Goal: Task Accomplishment & Management: Manage account settings

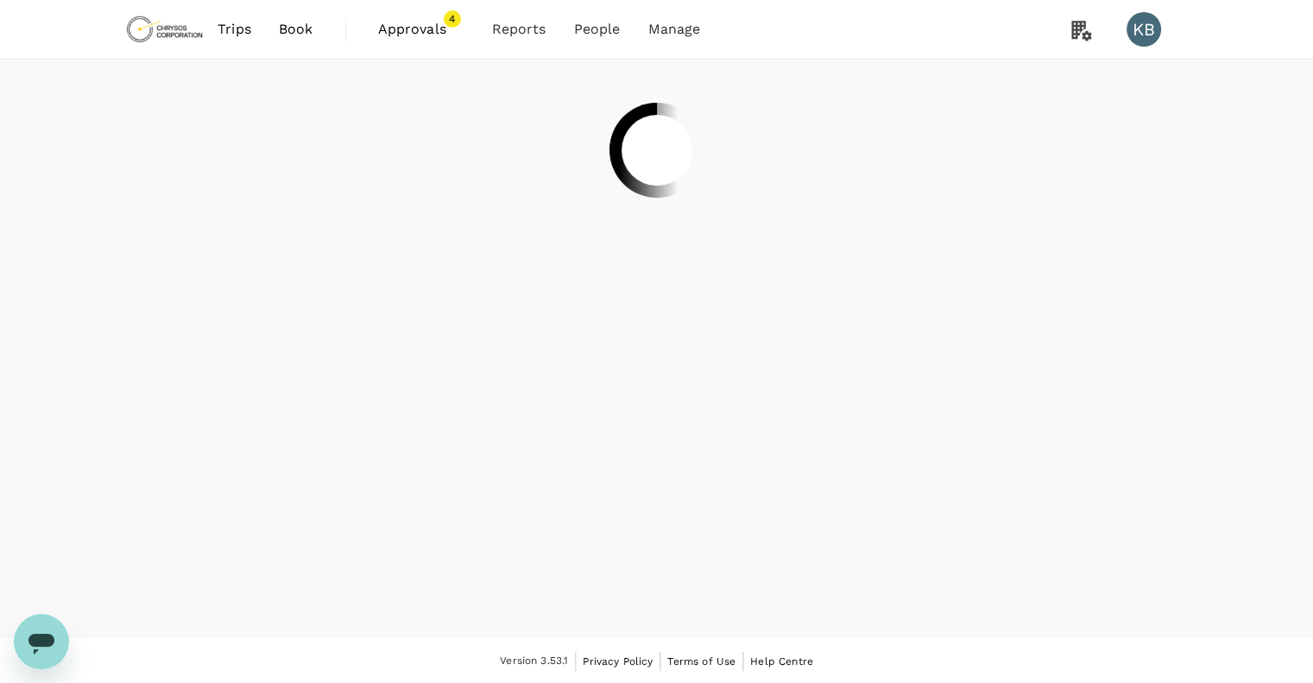
click at [424, 32] on span "Approvals" at bounding box center [421, 29] width 86 height 21
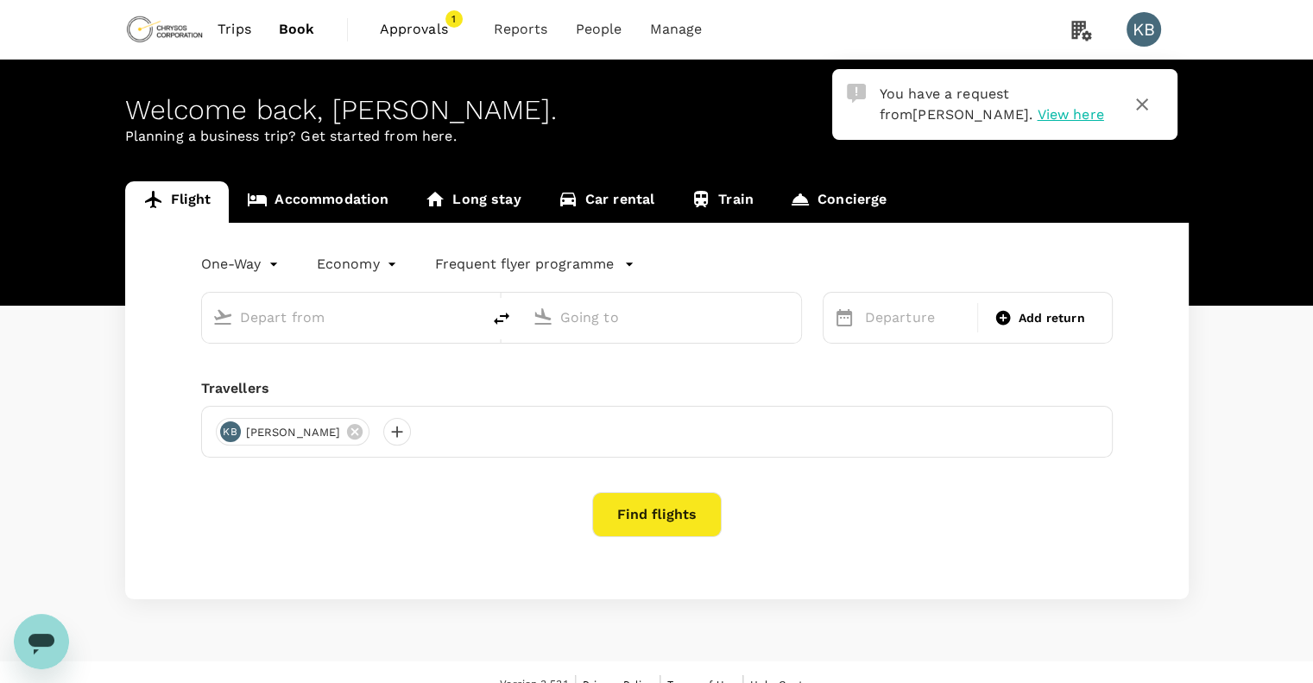
type input "Sydney Kingsford Smith Airport (SYD)"
type input "Melbourne (MEL)"
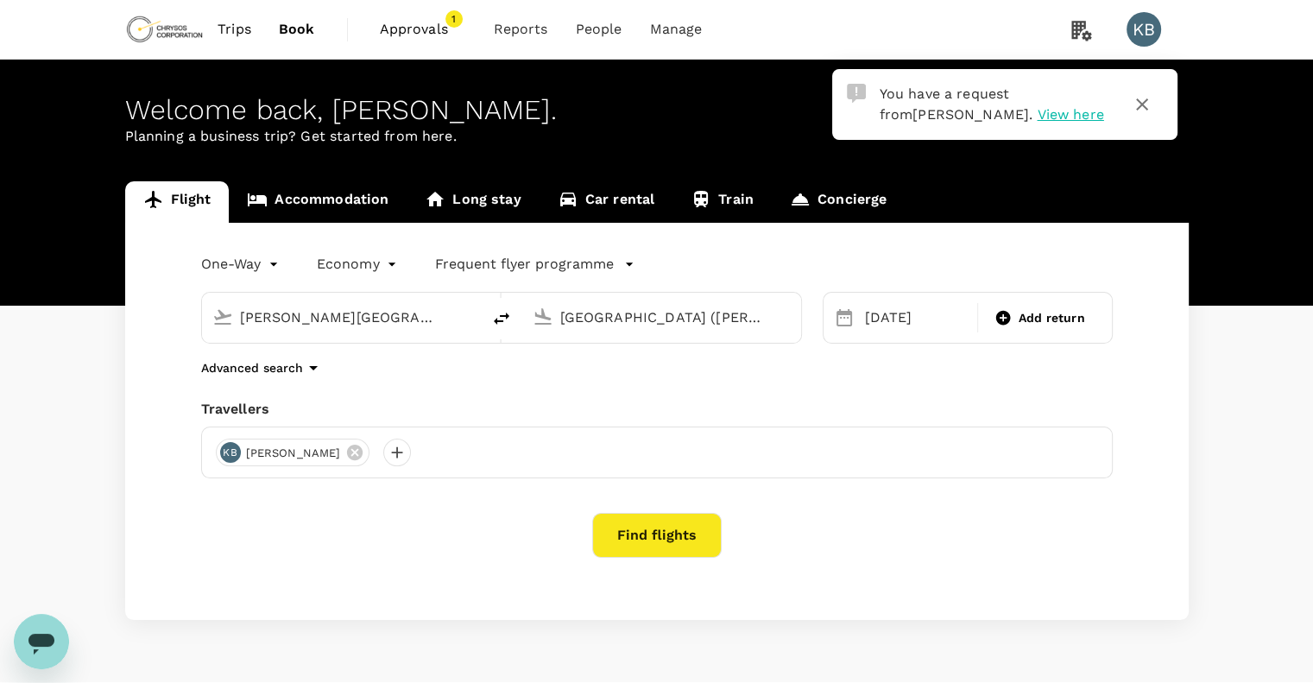
click at [409, 31] on span "Approvals" at bounding box center [423, 29] width 86 height 21
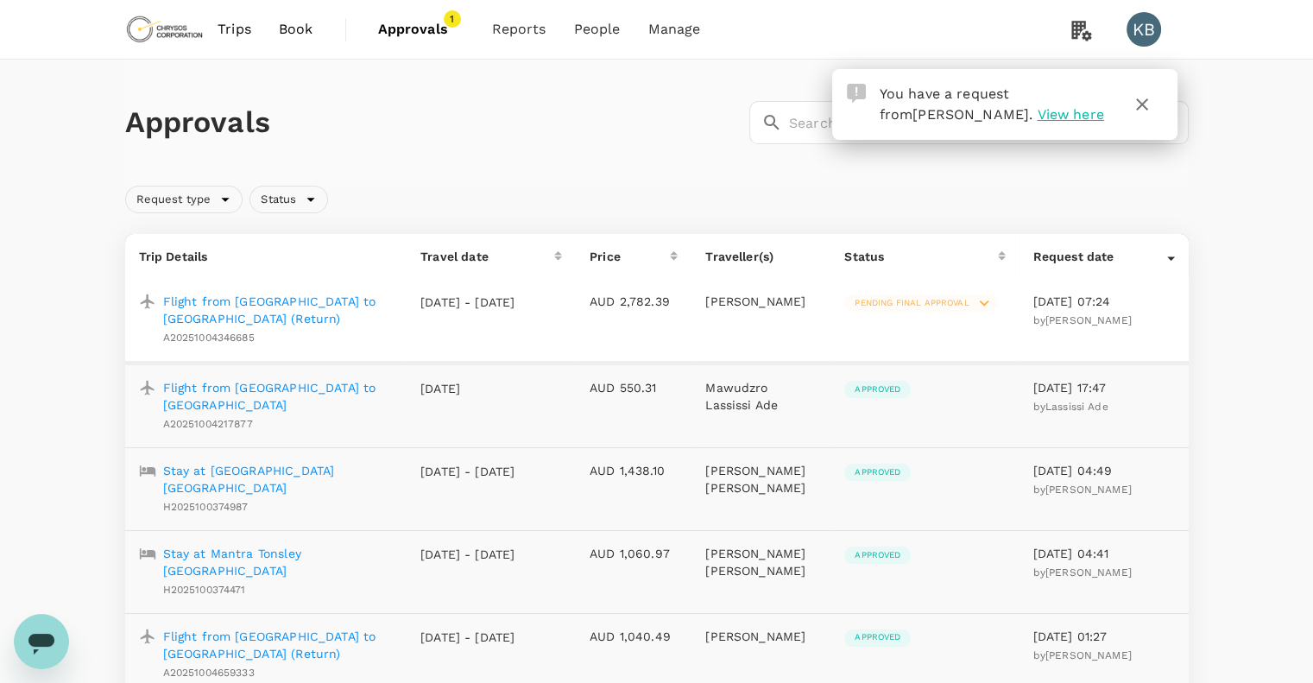
click at [245, 303] on p "Flight from Vancouver to Adelaide (Return)" at bounding box center [278, 310] width 231 height 35
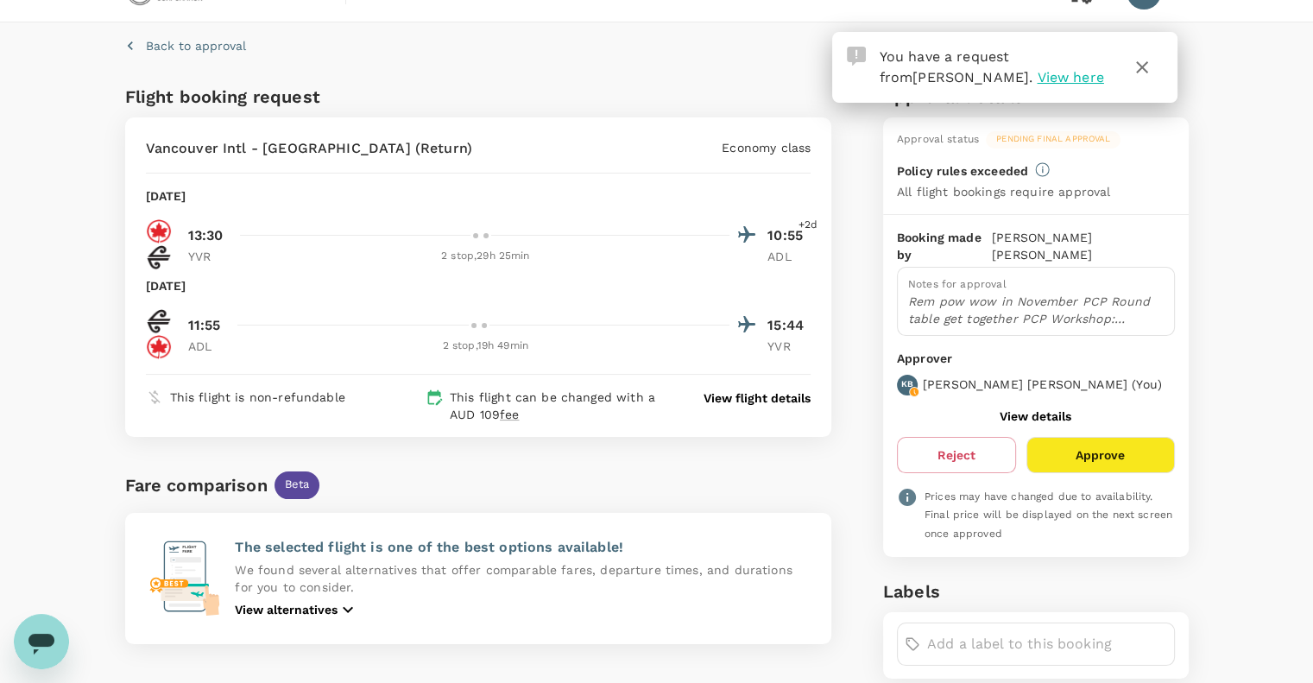
scroll to position [38, 0]
click at [475, 234] on div at bounding box center [476, 235] width 10 height 10
click at [738, 398] on p "View flight details" at bounding box center [757, 397] width 107 height 17
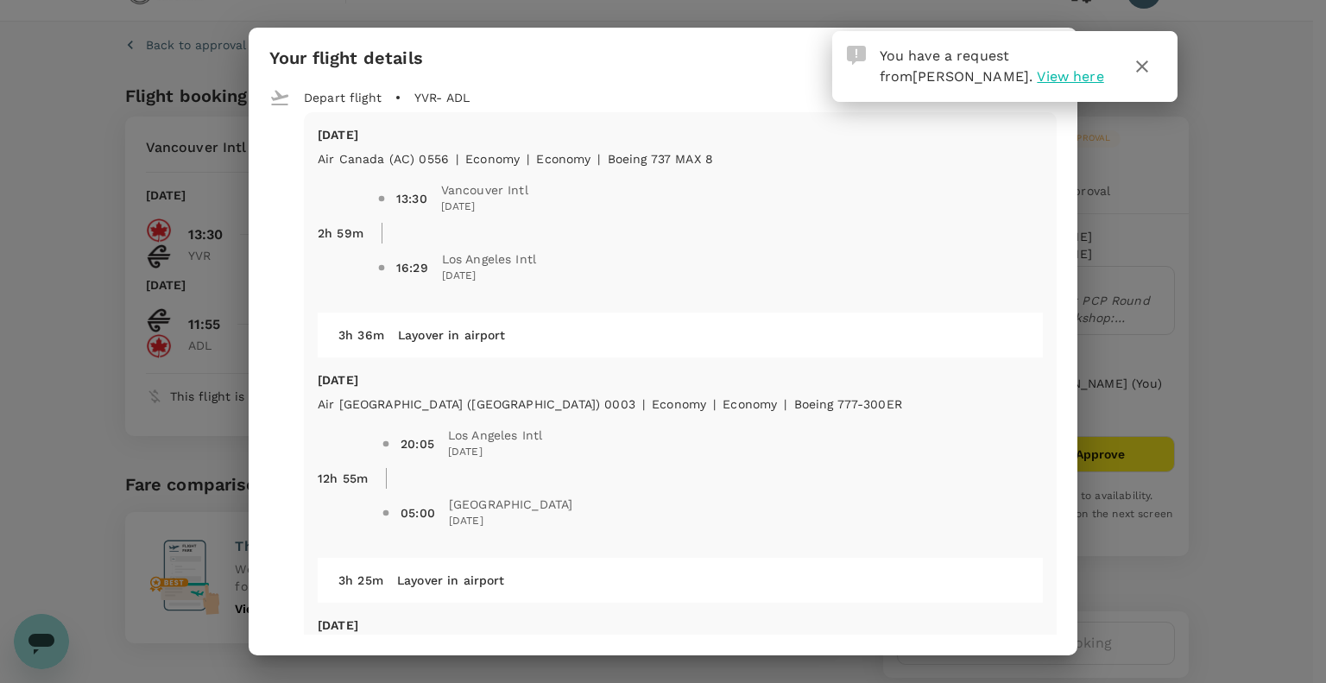
click at [1142, 68] on icon "button" at bounding box center [1142, 66] width 21 height 21
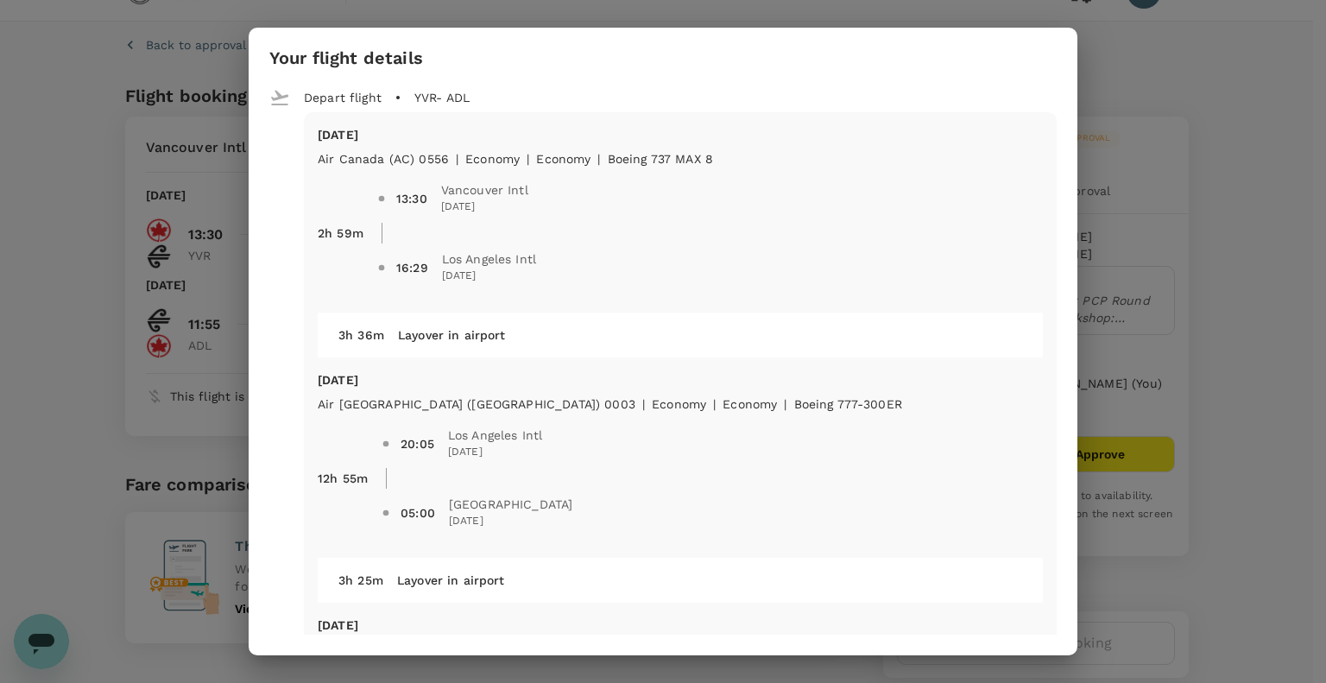
click at [1245, 269] on div "Your flight details Depart flight YVR - ADL Fri, 31 Oct Air Canada (AC) 0556 | …" at bounding box center [663, 341] width 1326 height 683
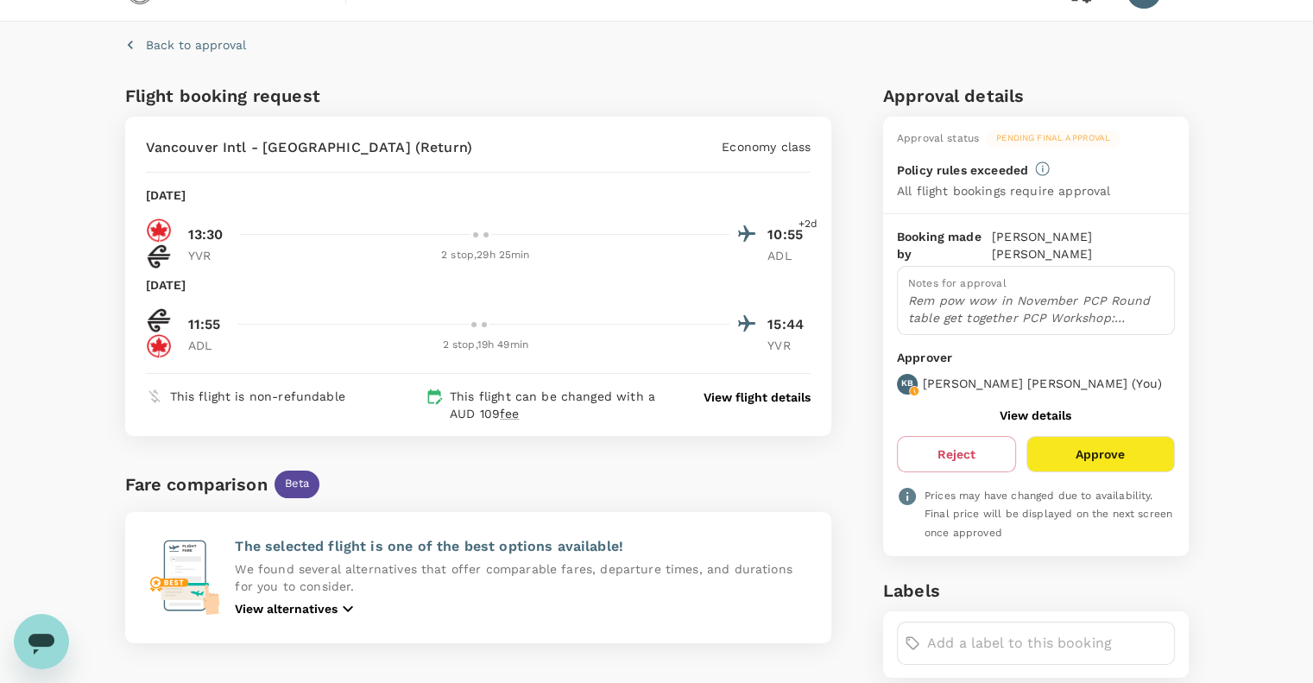
click at [1077, 436] on button "Approve" at bounding box center [1101, 454] width 148 height 36
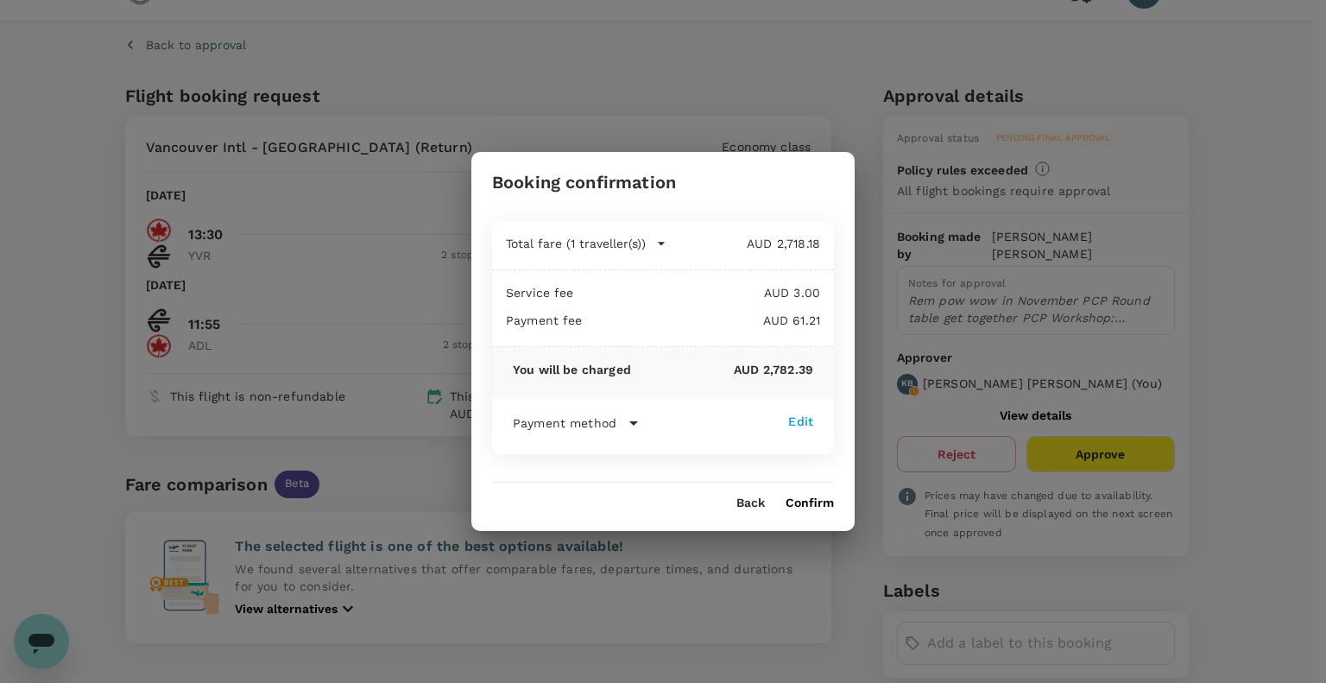
click at [806, 503] on button "Confirm" at bounding box center [810, 504] width 48 height 14
